Goal: Find contact information: Find contact information

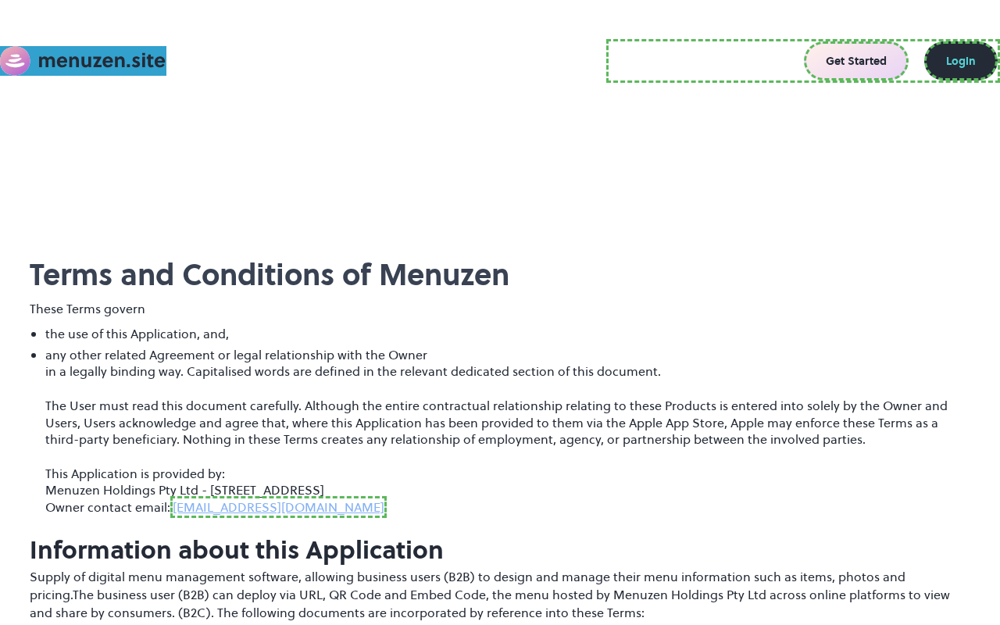
click at [860, 61] on link "Get Started" at bounding box center [856, 60] width 105 height 39
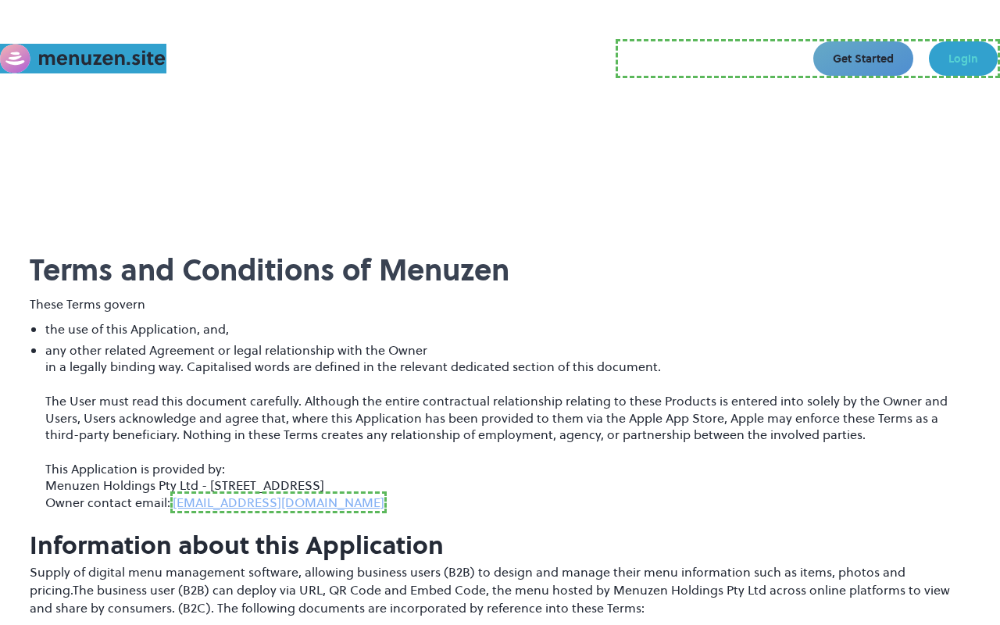
click at [963, 59] on link "Login" at bounding box center [963, 58] width 69 height 34
click at [222, 502] on link "[EMAIL_ADDRESS][DOMAIN_NAME]" at bounding box center [278, 503] width 216 height 22
